Goal: Find specific page/section: Find specific page/section

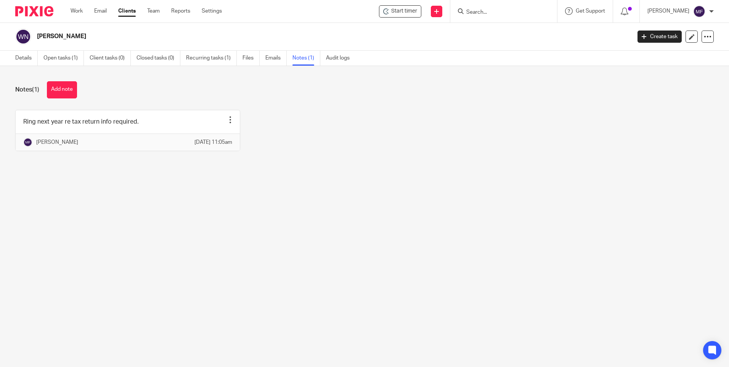
click at [495, 11] on input "Search" at bounding box center [500, 12] width 69 height 7
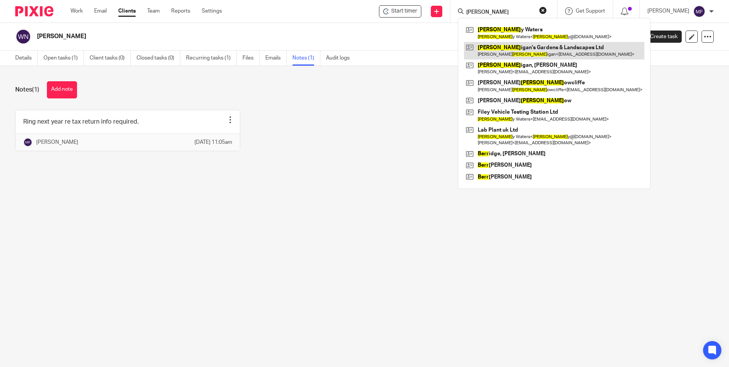
type input "barr"
click at [511, 47] on link at bounding box center [554, 51] width 180 height 18
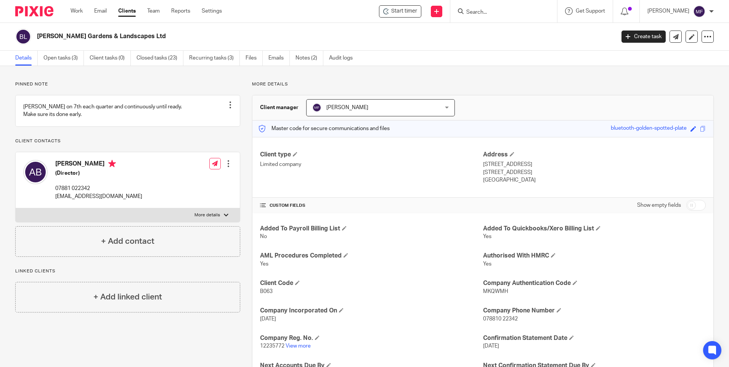
click at [511, 12] on input "Search" at bounding box center [500, 12] width 69 height 7
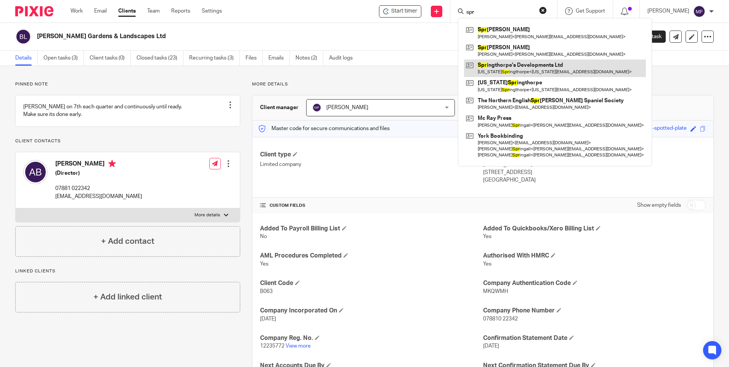
type input "spr"
click at [509, 66] on link at bounding box center [555, 69] width 182 height 18
